Goal: Obtain resource: Download file/media

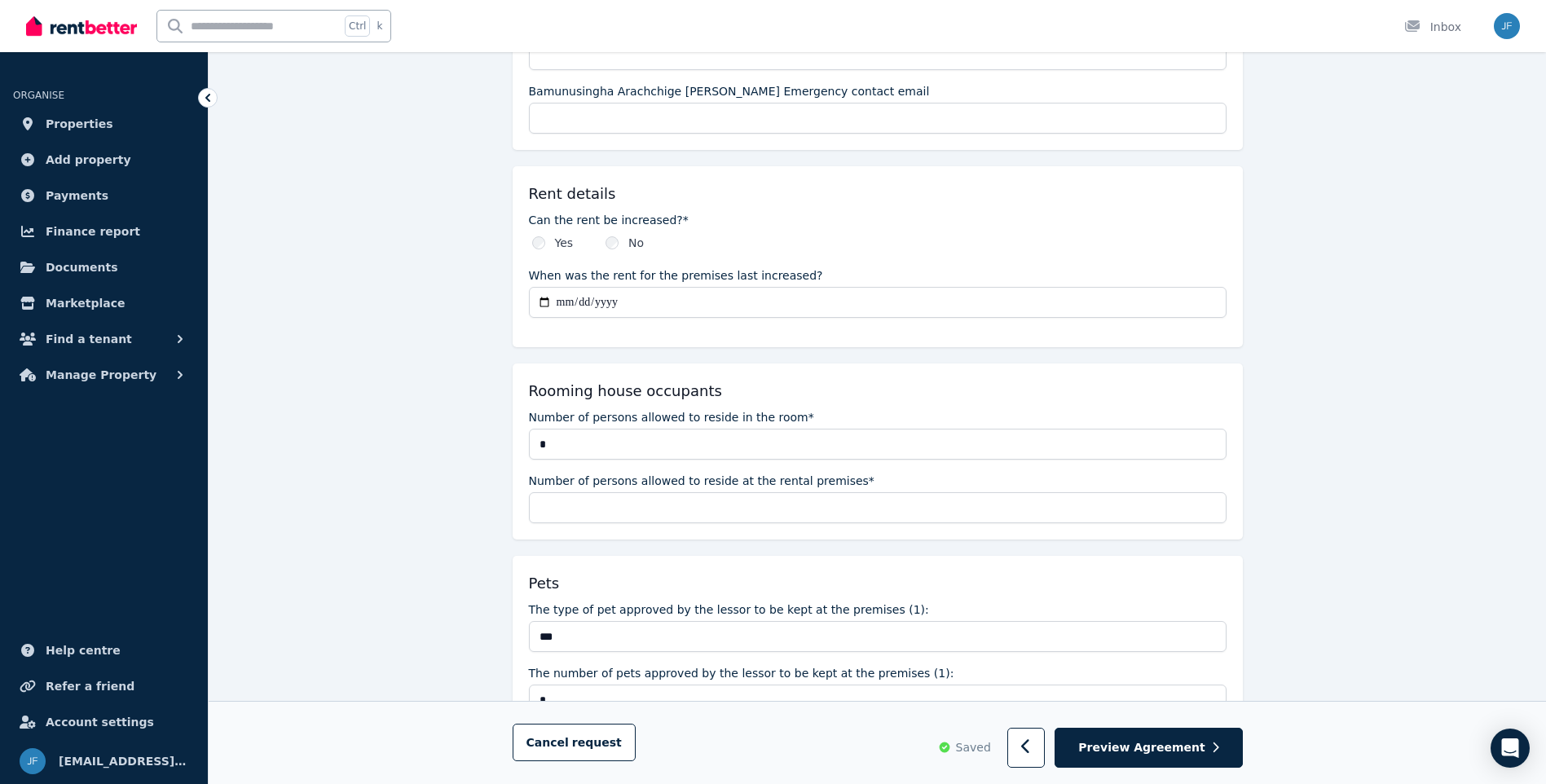
scroll to position [1701, 0]
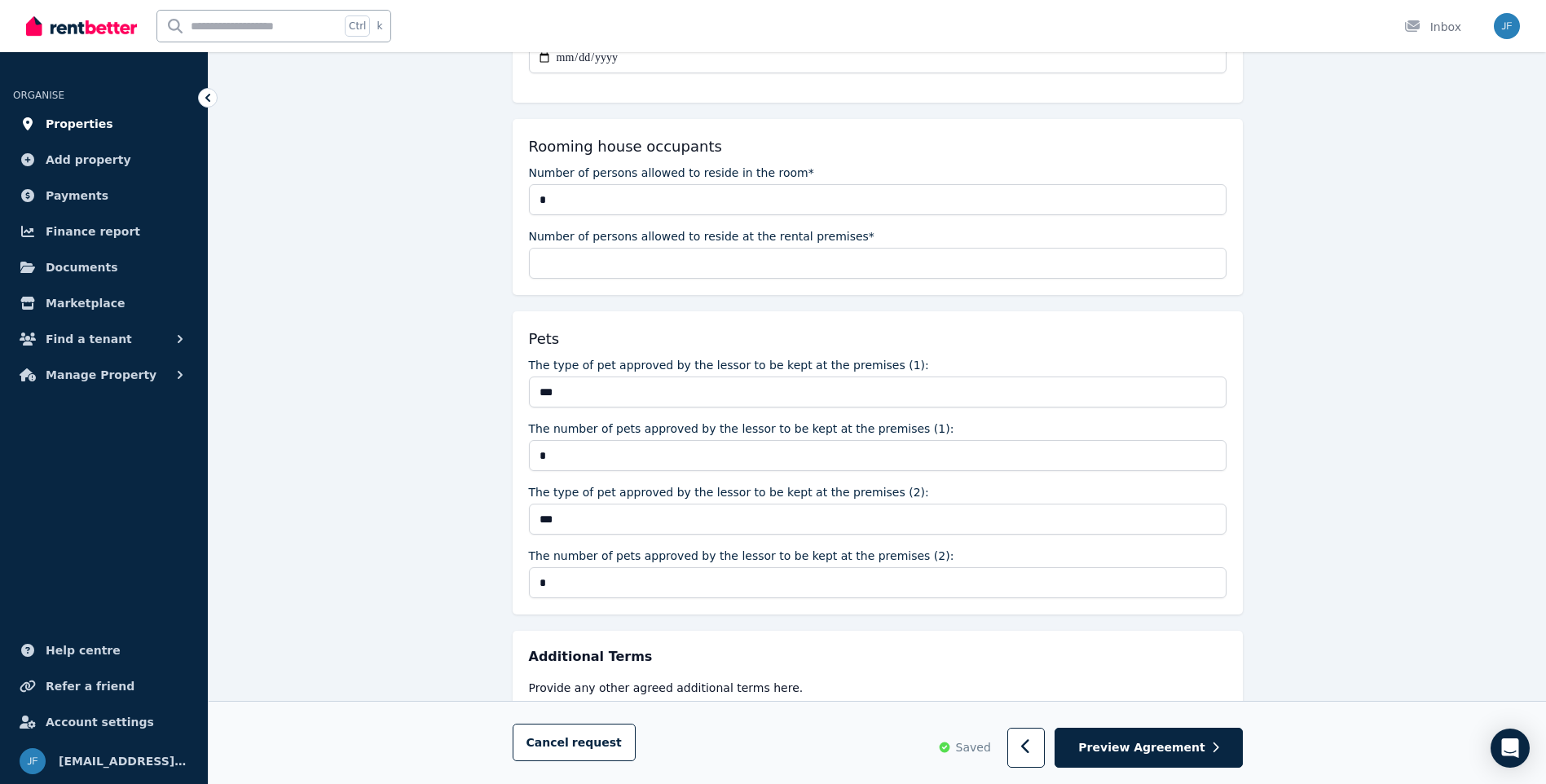
click at [76, 128] on span "Properties" at bounding box center [79, 123] width 68 height 20
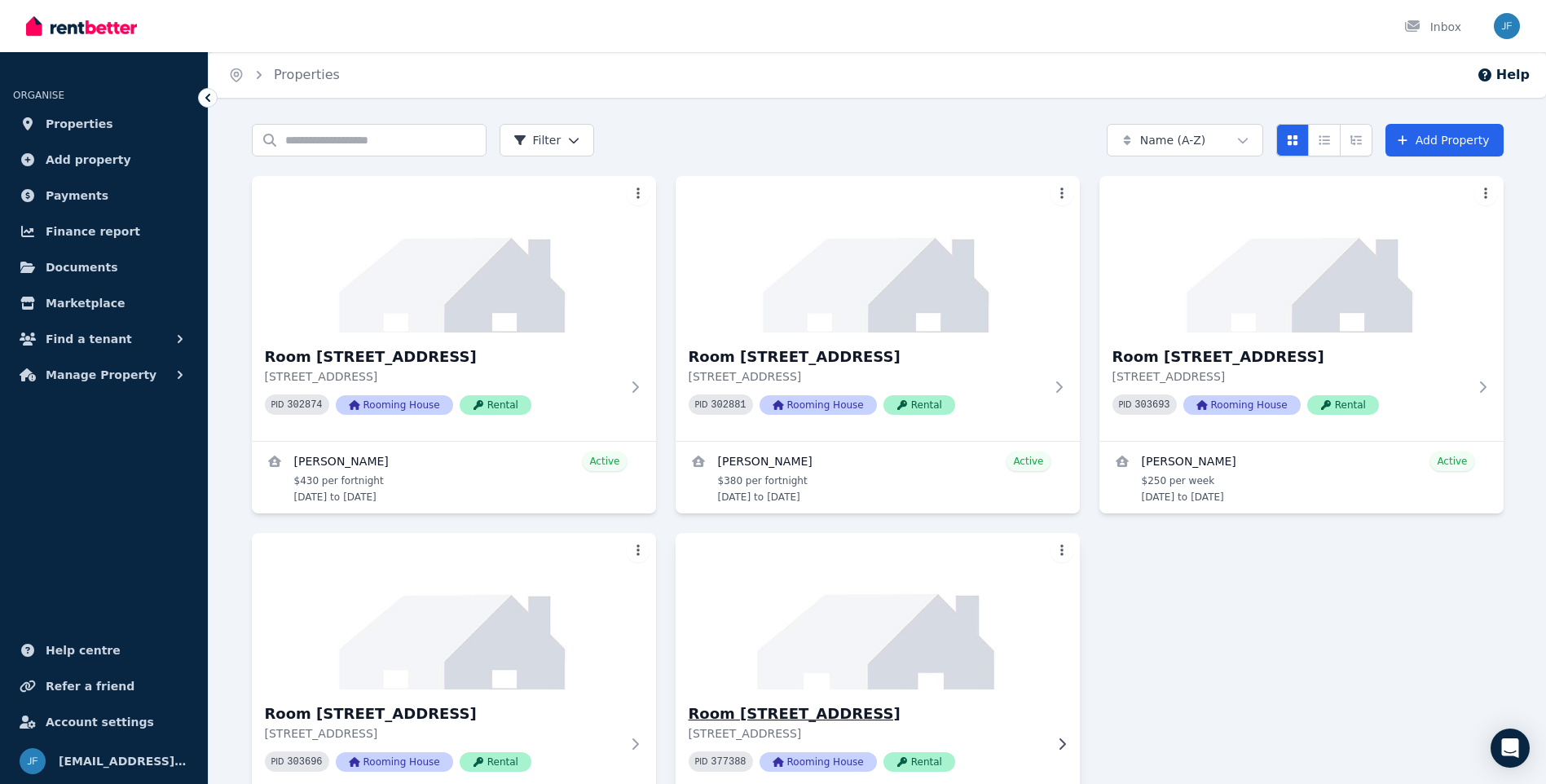
click at [749, 723] on h3 "Room [STREET_ADDRESS]" at bounding box center [865, 713] width 355 height 23
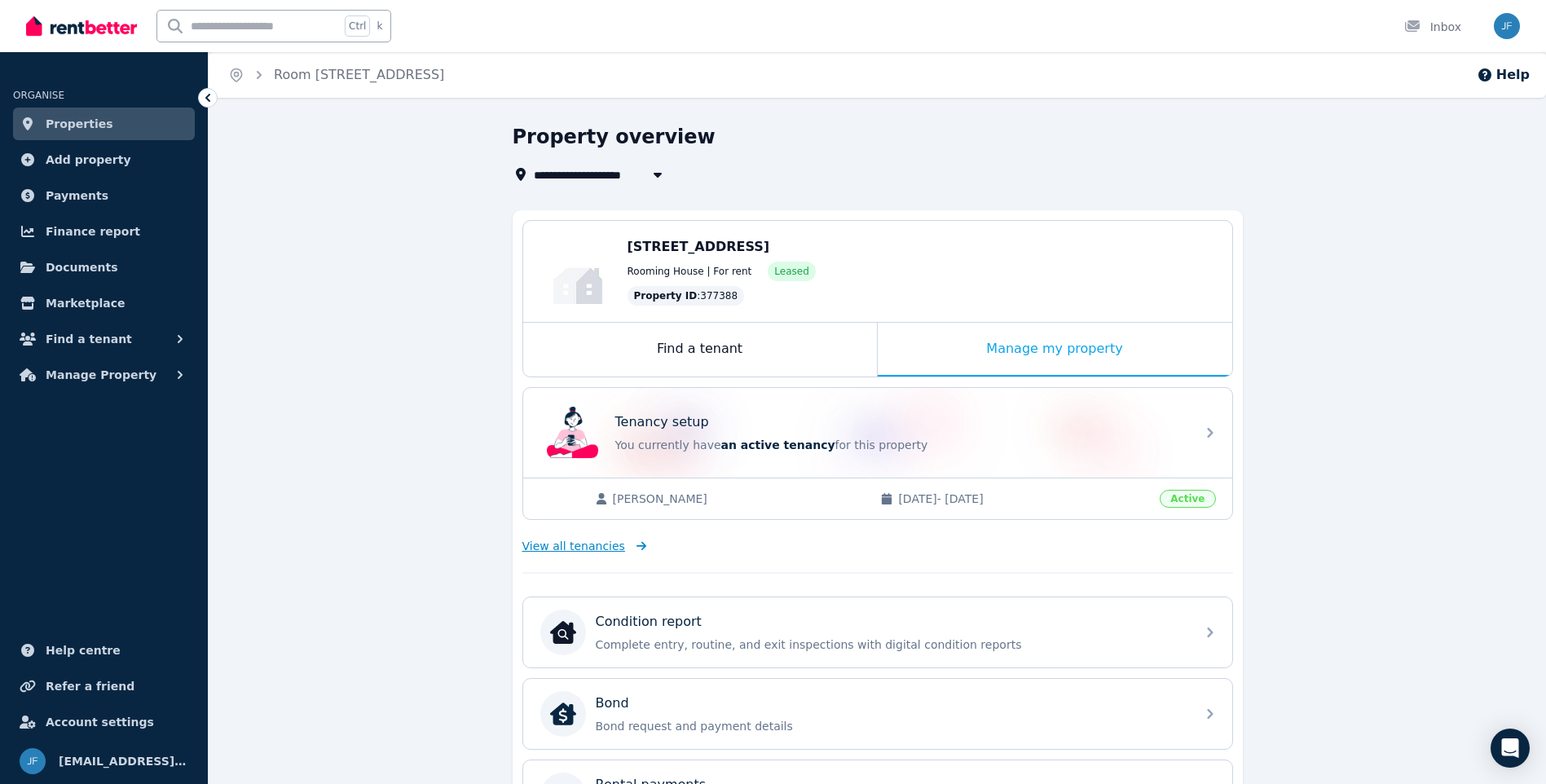
click at [610, 549] on span "View all tenancies" at bounding box center [574, 545] width 103 height 16
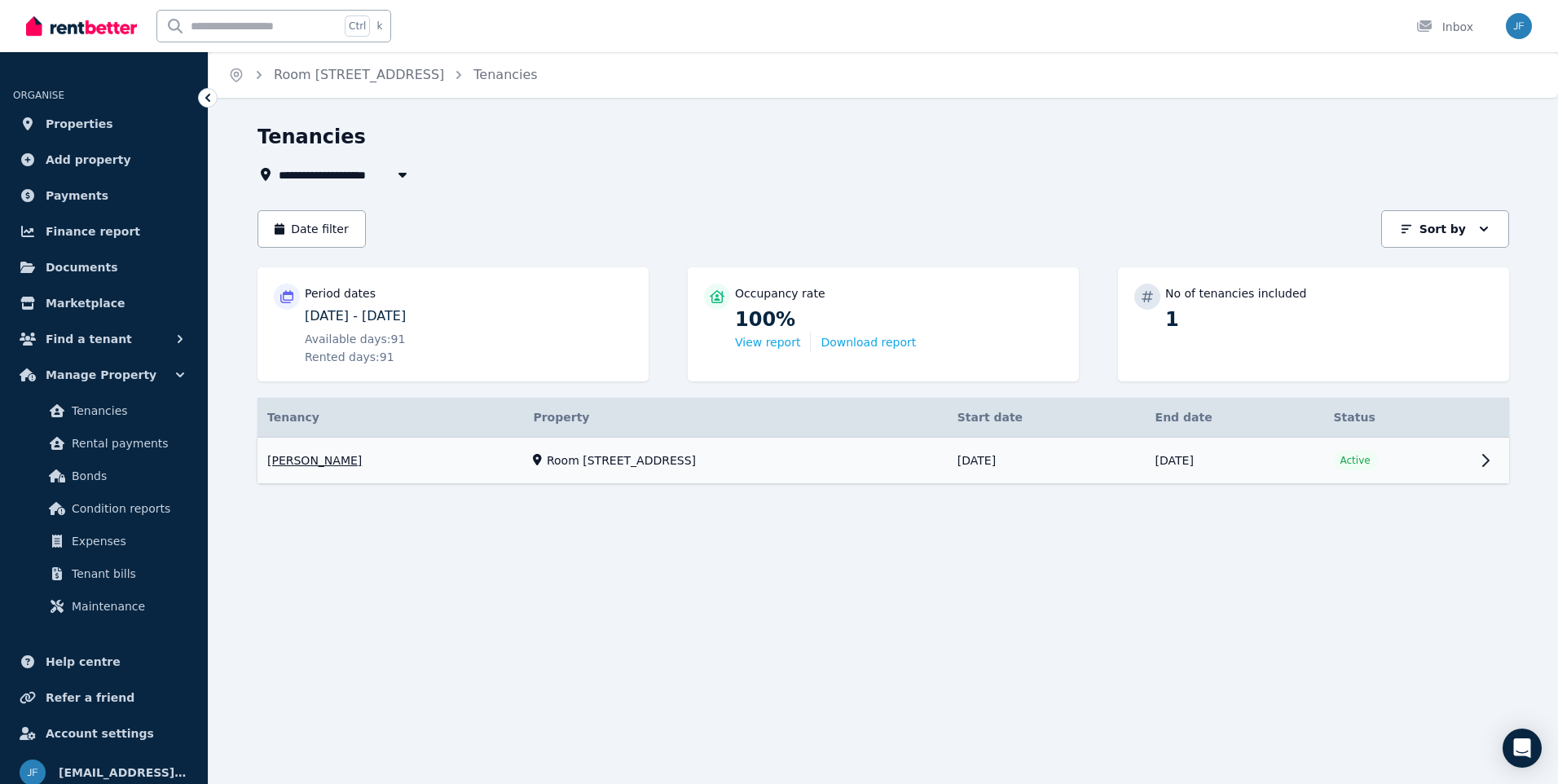
click at [341, 458] on link "View property details" at bounding box center [883, 460] width 1252 height 46
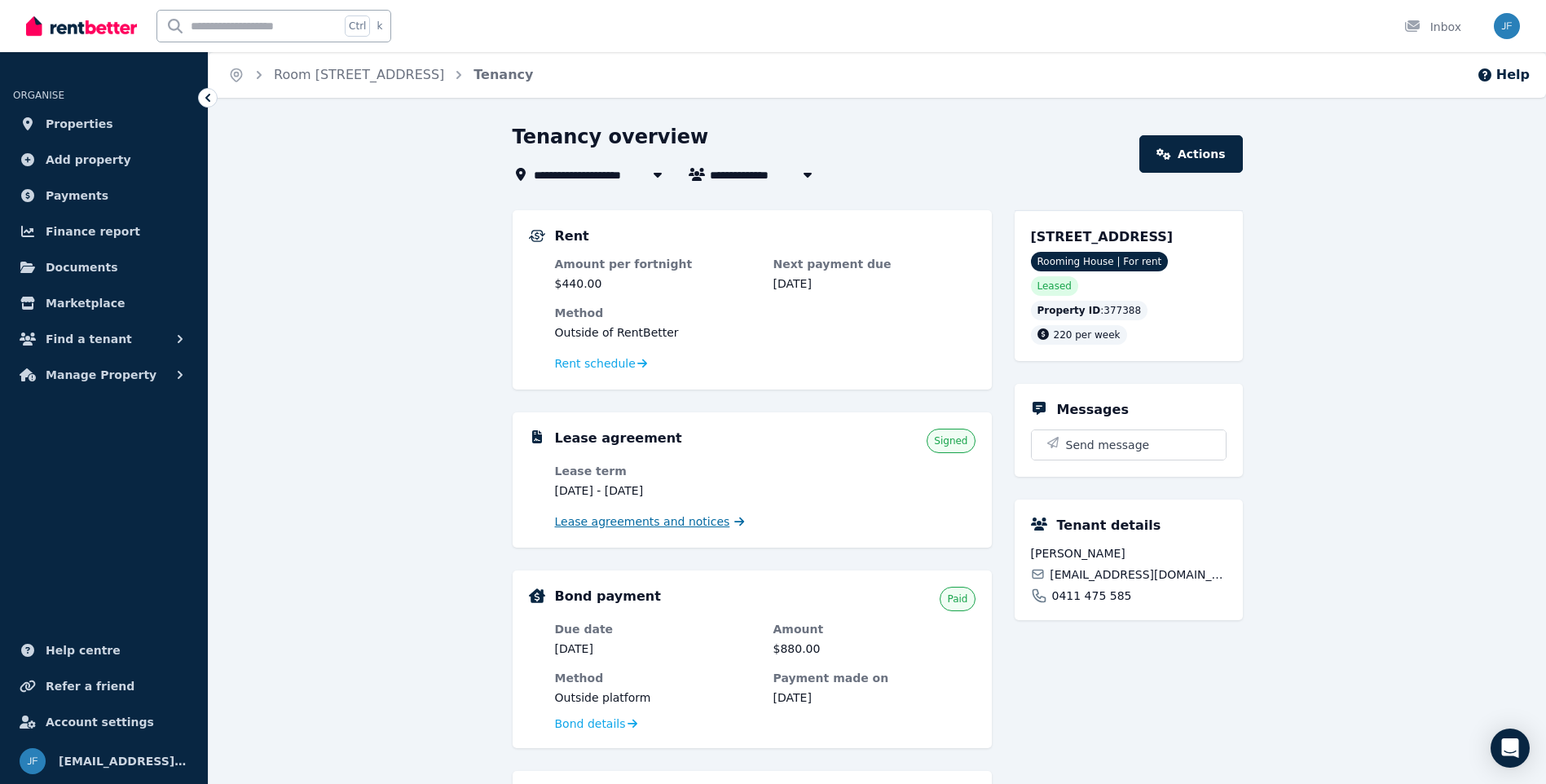
click at [630, 517] on span "Lease agreements and notices" at bounding box center [642, 521] width 175 height 16
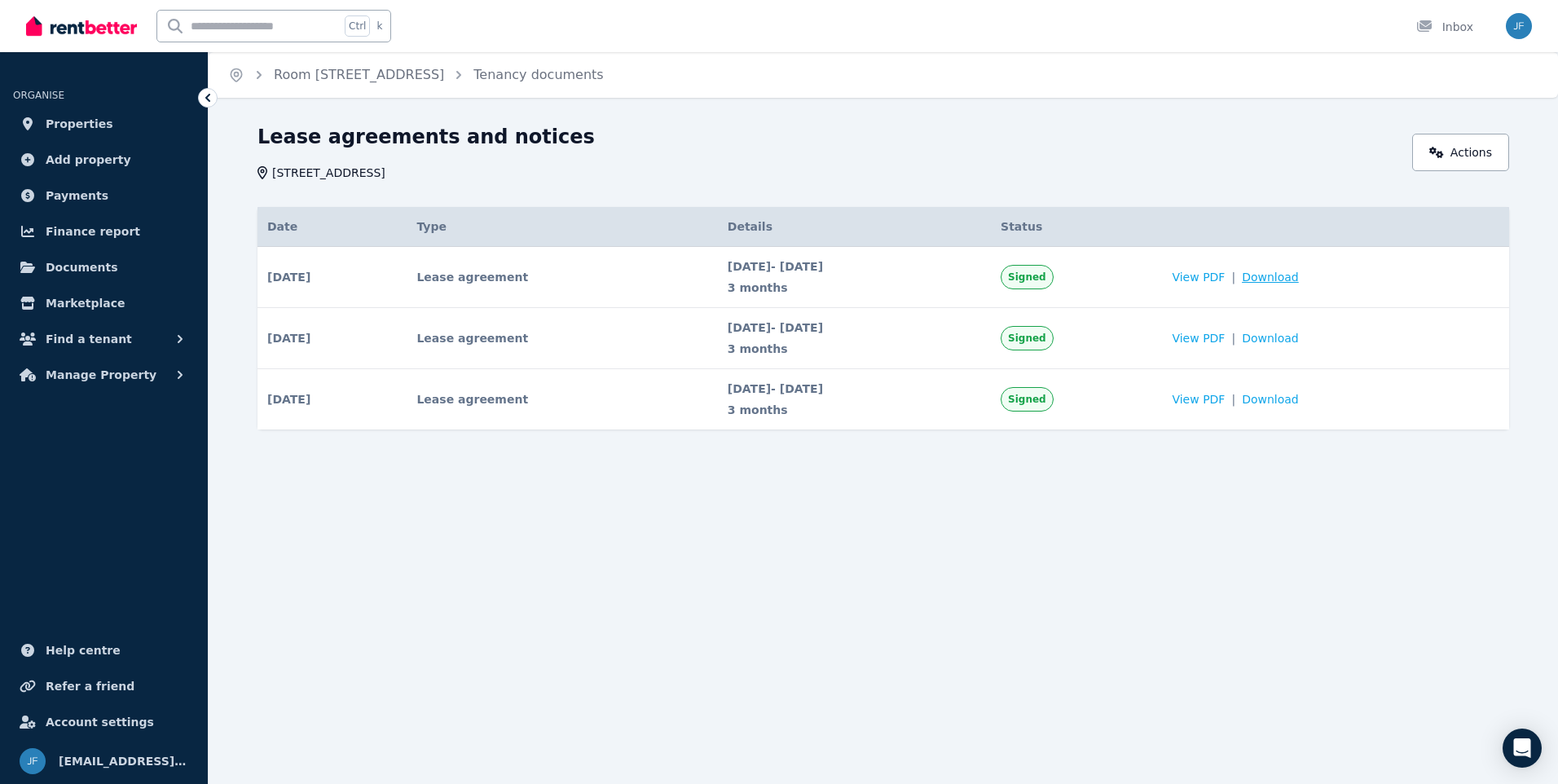
click at [1299, 278] on span "Download" at bounding box center [1270, 276] width 57 height 16
